Goal: Transaction & Acquisition: Purchase product/service

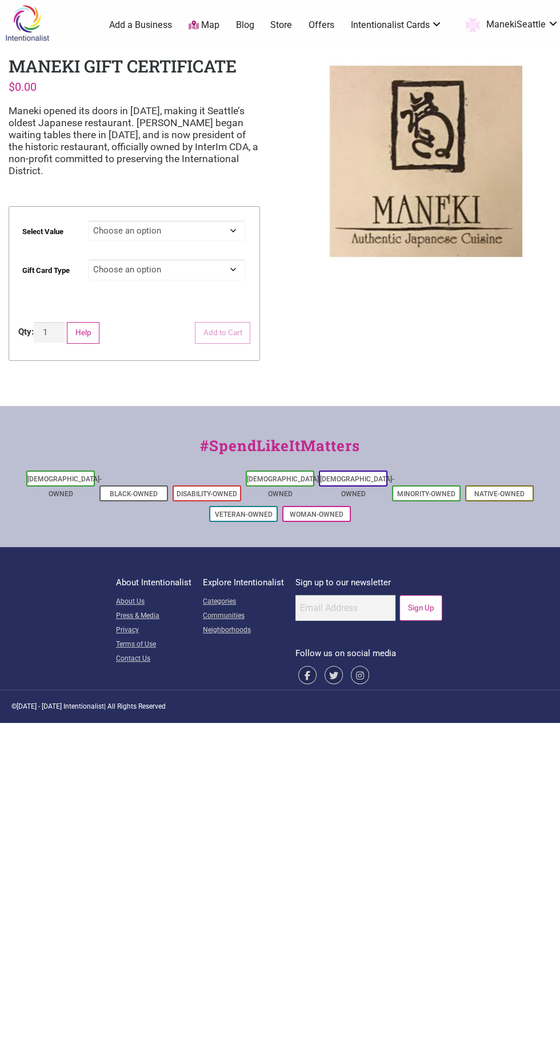
click at [233, 230] on select "Choose an option $25 $50 $100 $200 $500" at bounding box center [166, 230] width 157 height 21
select select "$500"
click at [89, 220] on select "Choose an option $25 $50 $100 $200 $500" at bounding box center [166, 230] width 157 height 21
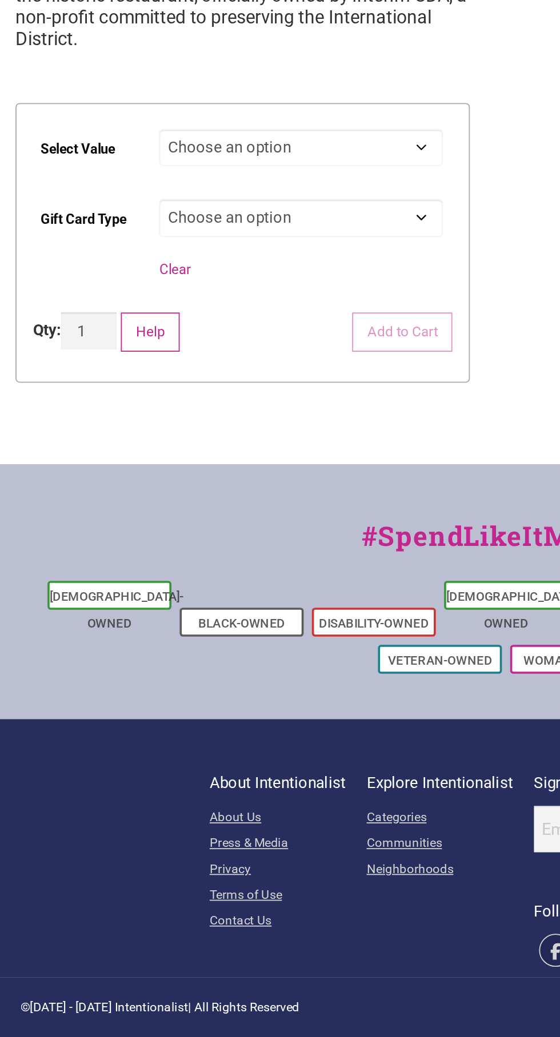
click at [222, 264] on select "Choose an option Physical" at bounding box center [166, 269] width 157 height 21
